Goal: Task Accomplishment & Management: Manage account settings

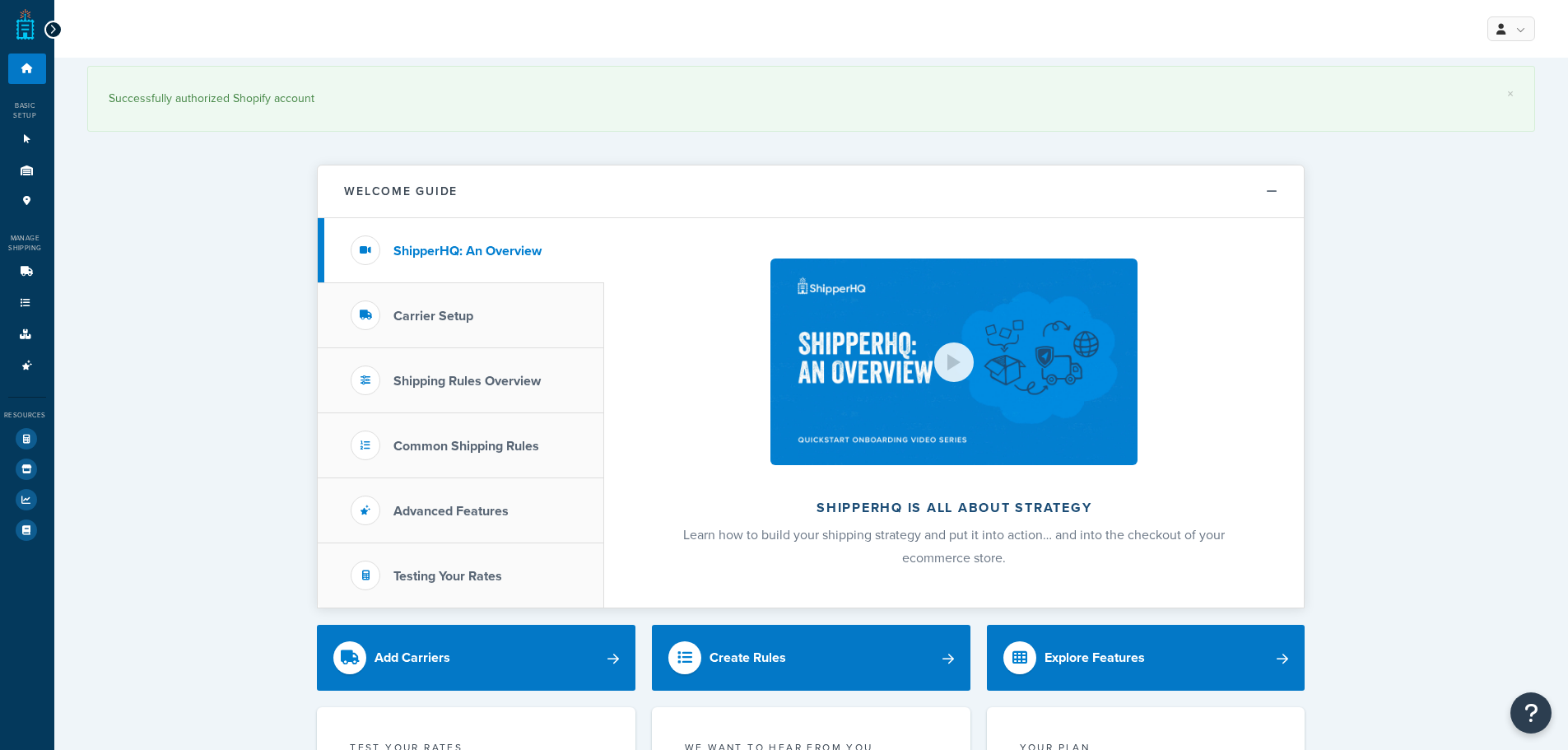
click at [43, 270] on link "Carriers 6" at bounding box center [27, 272] width 38 height 30
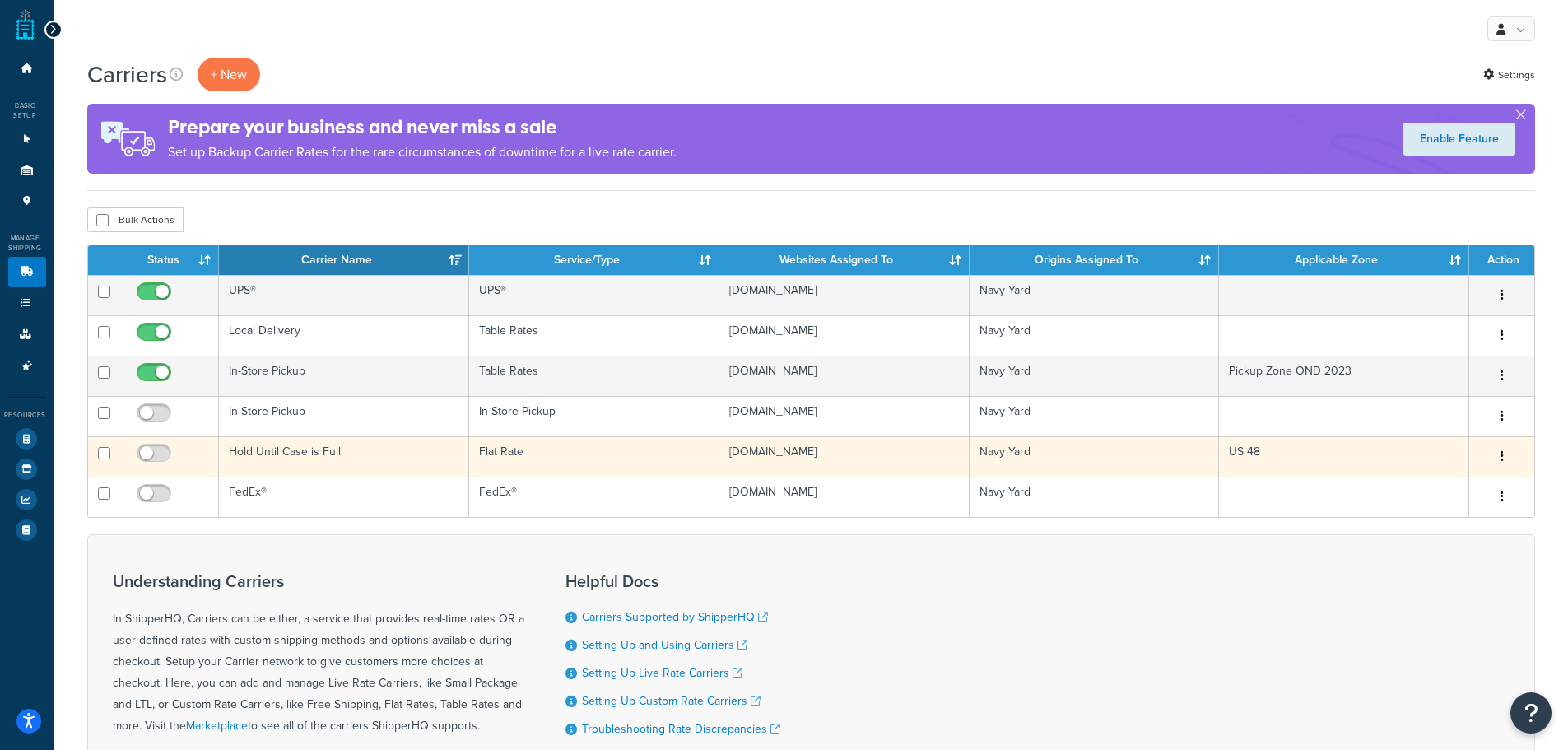
click at [388, 463] on td "Hold Until Case is Full" at bounding box center [344, 456] width 250 height 40
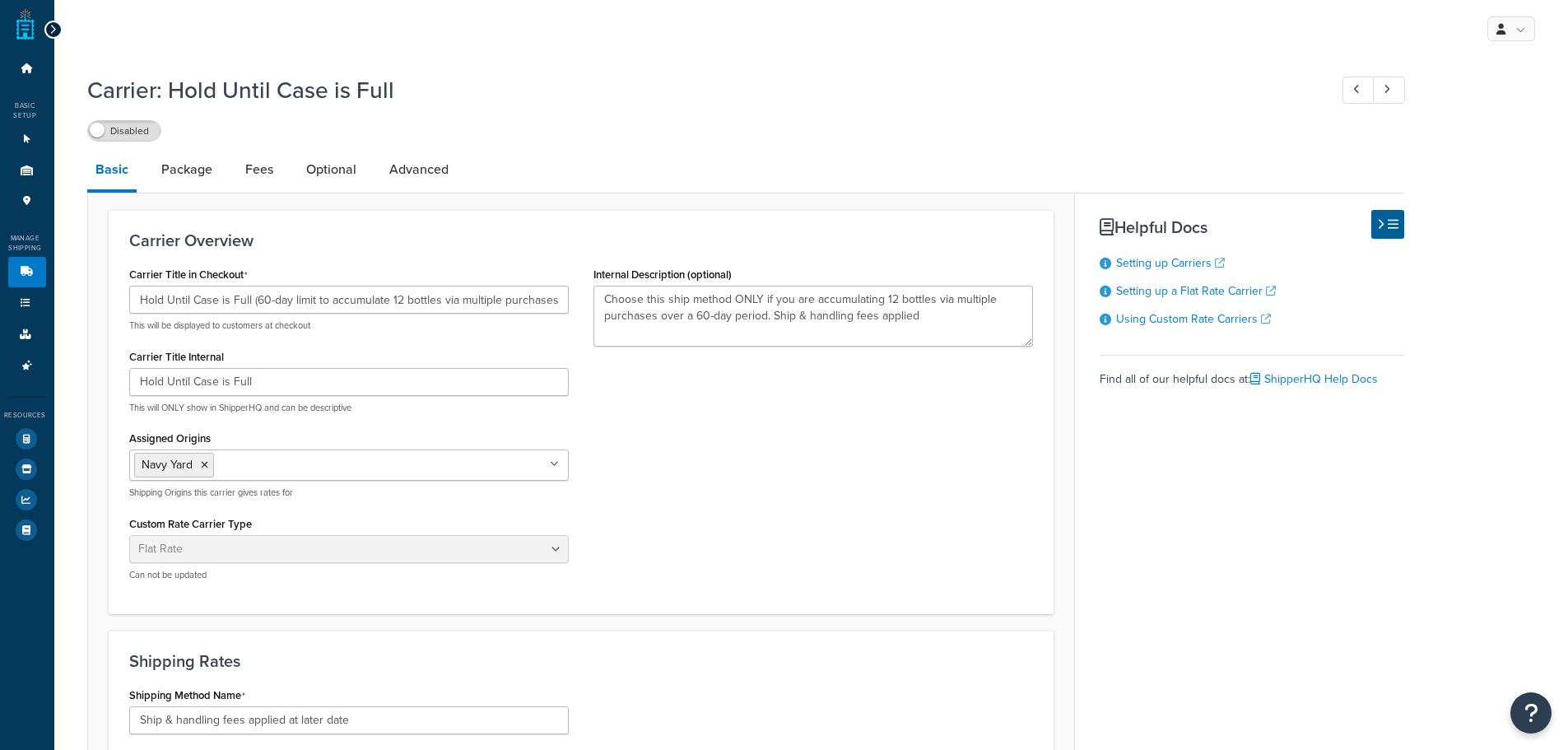
select select "flat"
select select "item"
click at [268, 309] on input "Hold Until Case is Full (60-day limit to accumulate 12 bottles via multiple pur…" at bounding box center [349, 300] width 440 height 28
drag, startPoint x: 253, startPoint y: 308, endPoint x: 531, endPoint y: 308, distance: 278.0
click at [531, 308] on input "Hold Until Case is Full (60-day limit to accumulate 12 bottles via multiple pur…" at bounding box center [349, 300] width 440 height 28
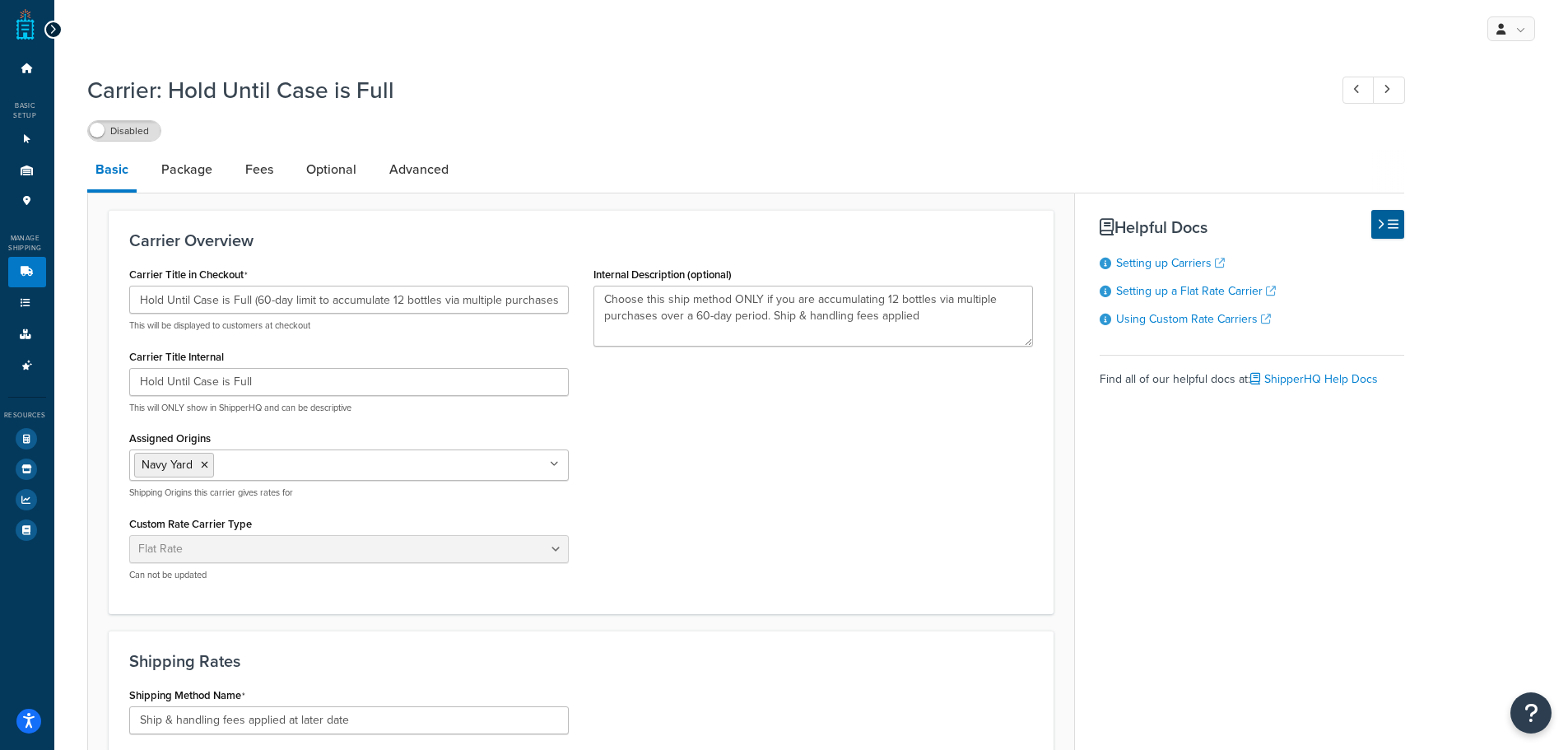
click at [565, 337] on div "Carrier Title in Checkout Hold Until Case is Full (60-day limit to accumulate 1…" at bounding box center [349, 428] width 464 height 331
